Goal: Download file/media

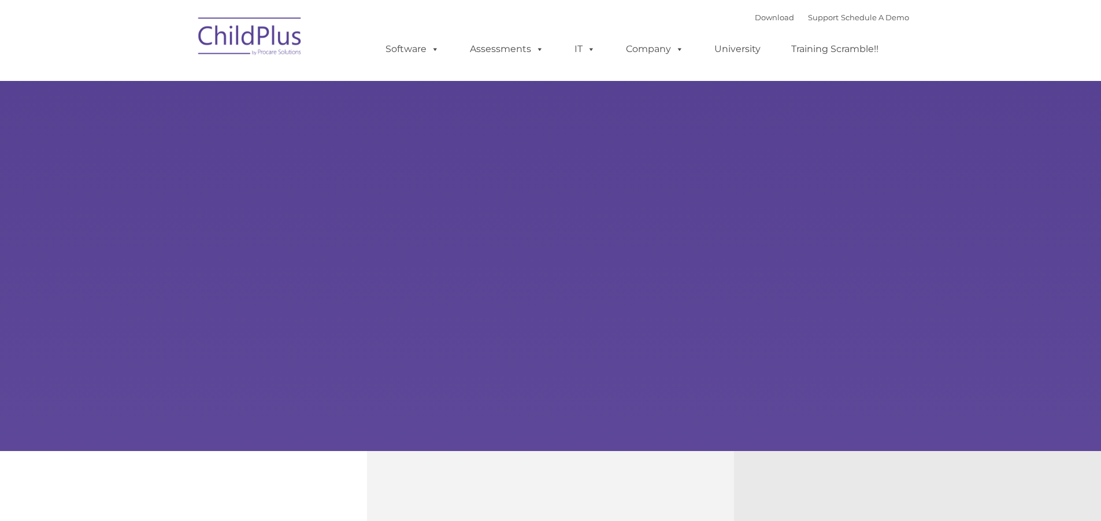
type input ""
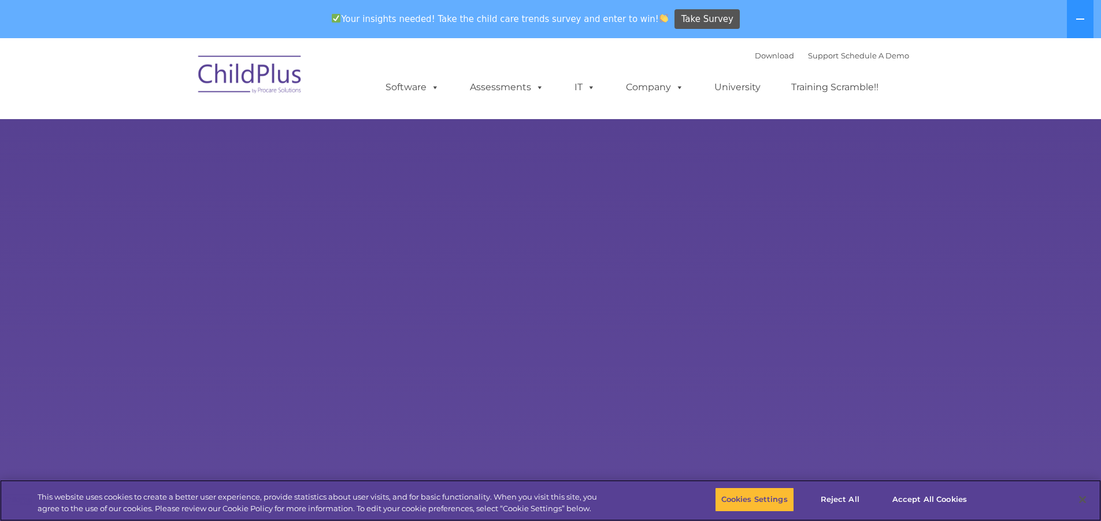
select select "MEDIUM"
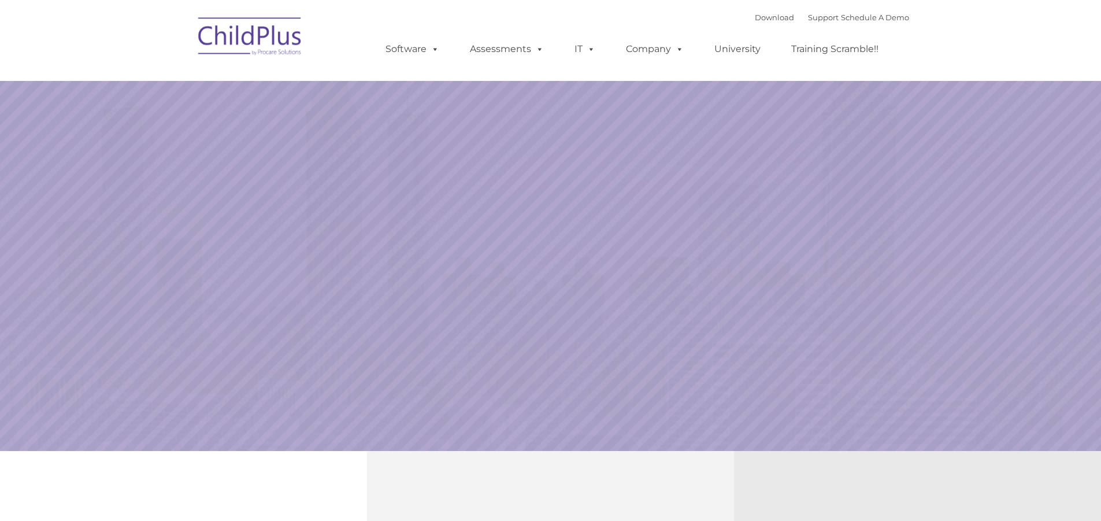
select select "MEDIUM"
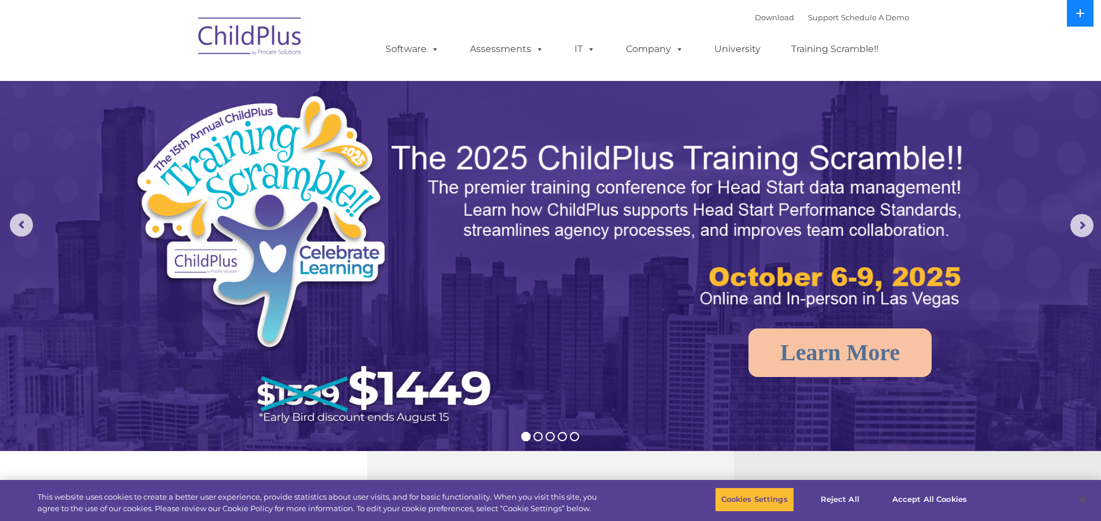
click at [1086, 12] on button at bounding box center [1080, 13] width 27 height 27
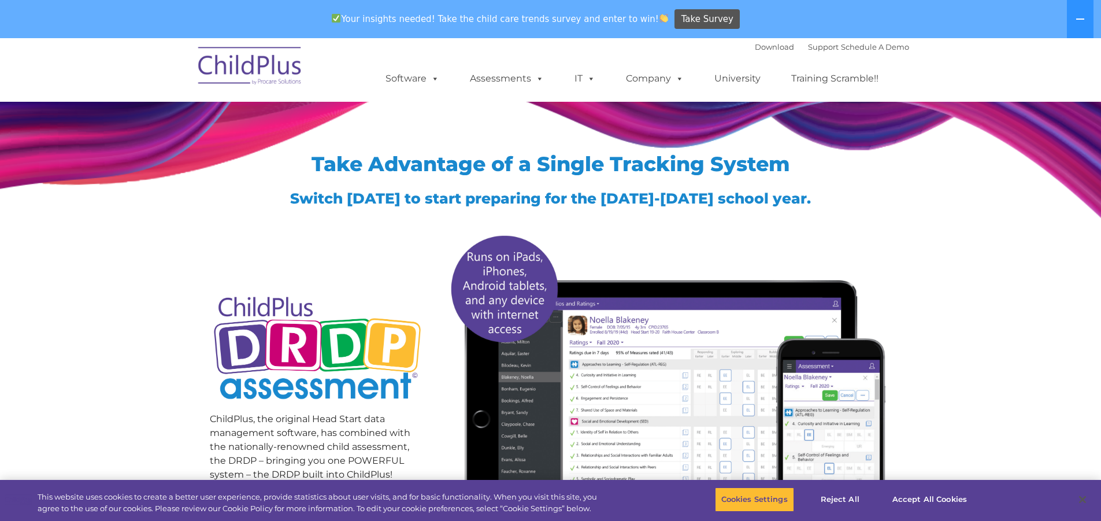
click at [272, 72] on img at bounding box center [250, 68] width 116 height 58
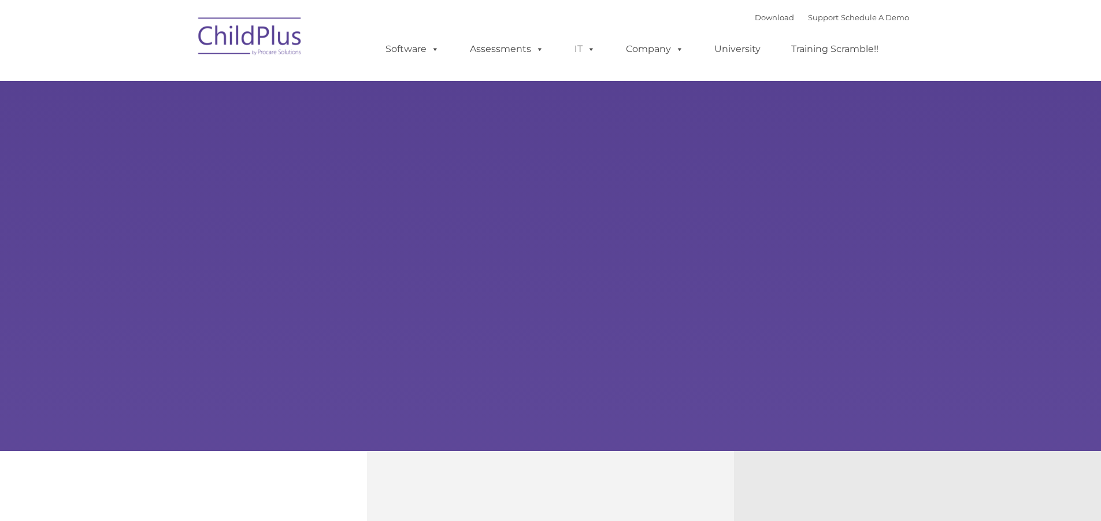
type input ""
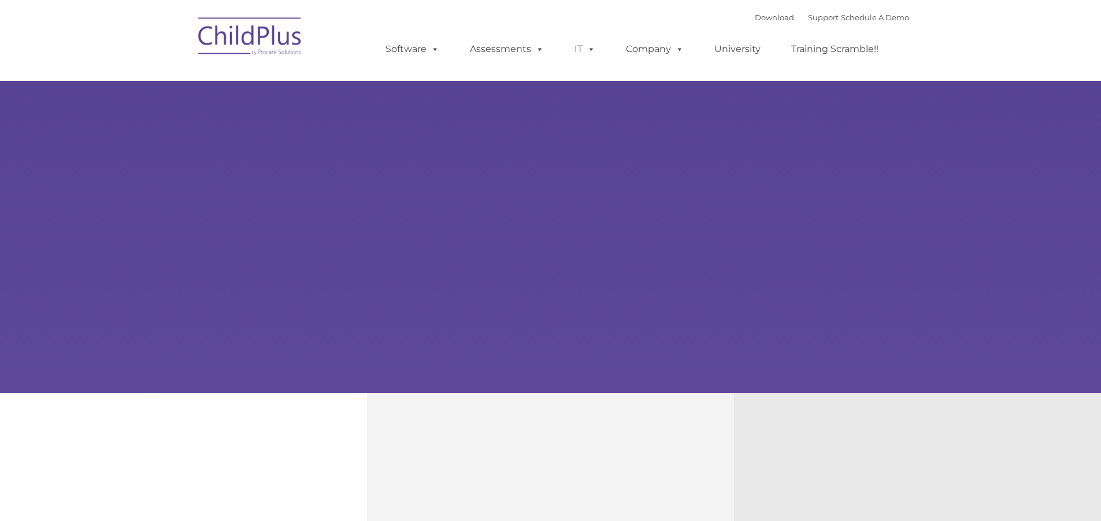
scroll to position [58, 0]
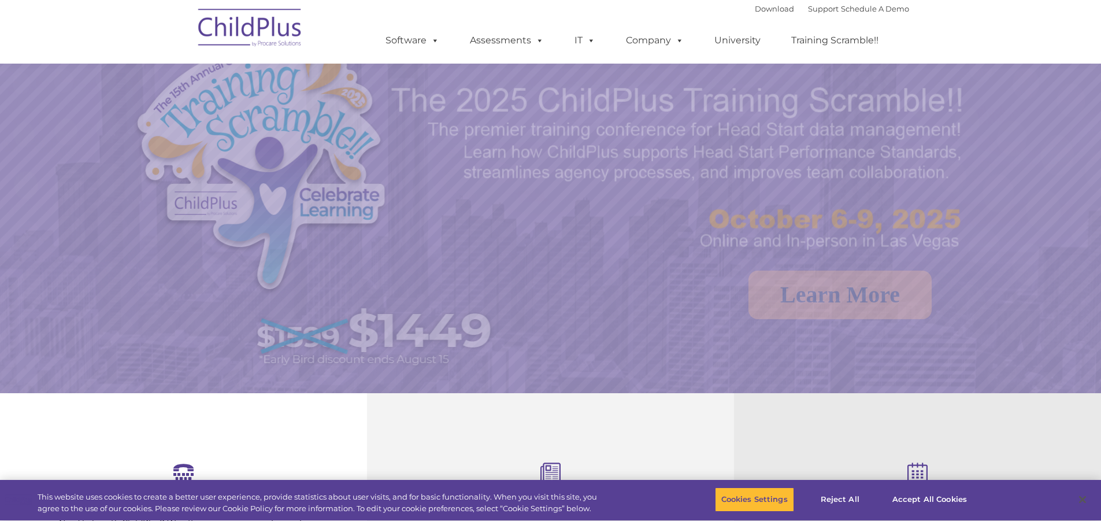
select select "MEDIUM"
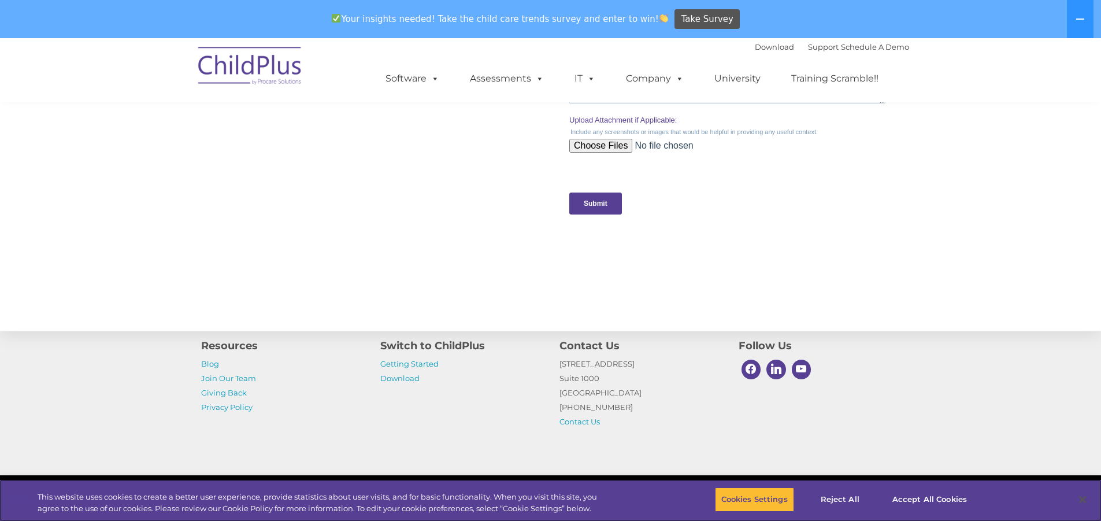
scroll to position [1167, 0]
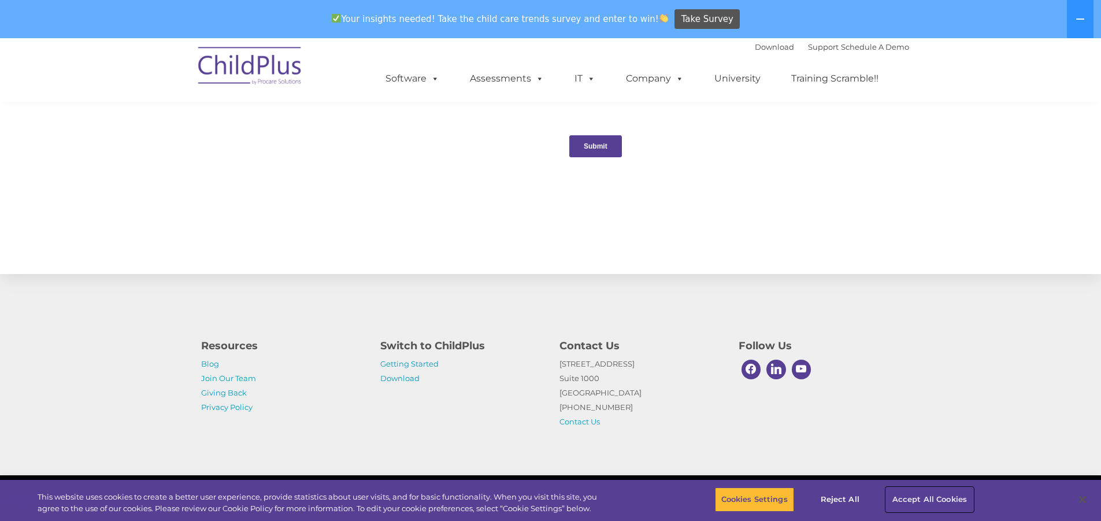
click at [923, 494] on button "Accept All Cookies" at bounding box center [929, 499] width 87 height 24
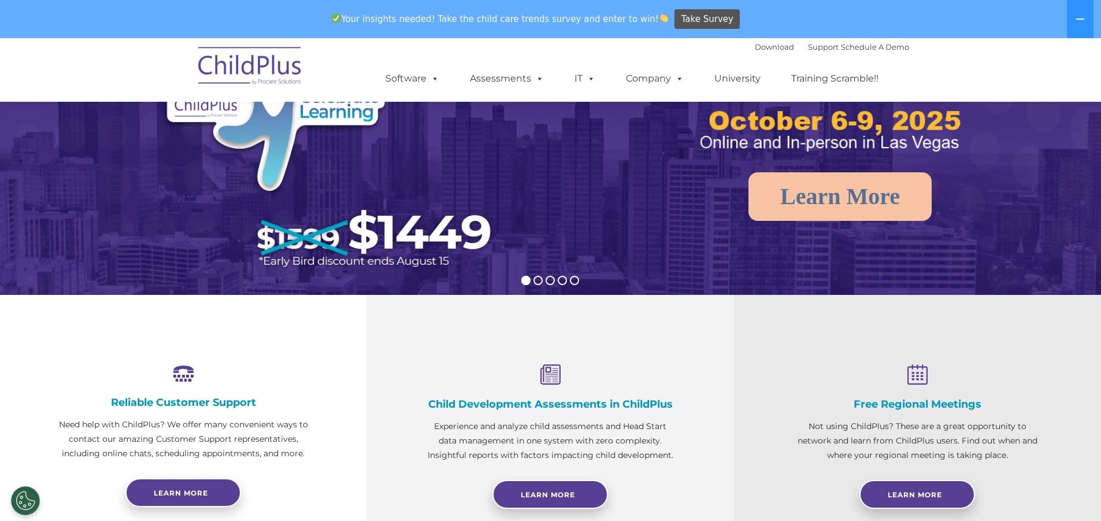
scroll to position [0, 0]
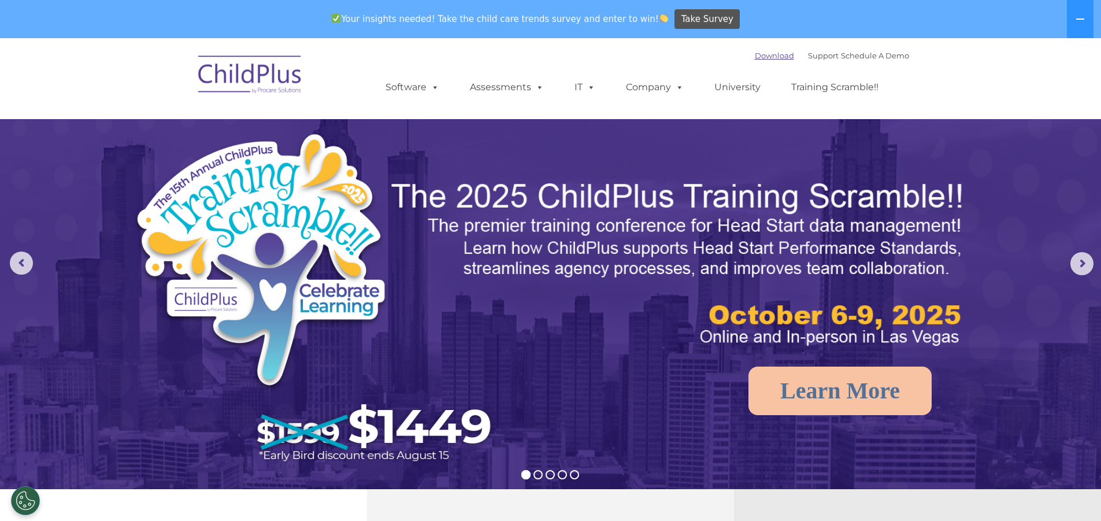
click at [762, 57] on link "Download" at bounding box center [774, 55] width 39 height 9
